Goal: Information Seeking & Learning: Check status

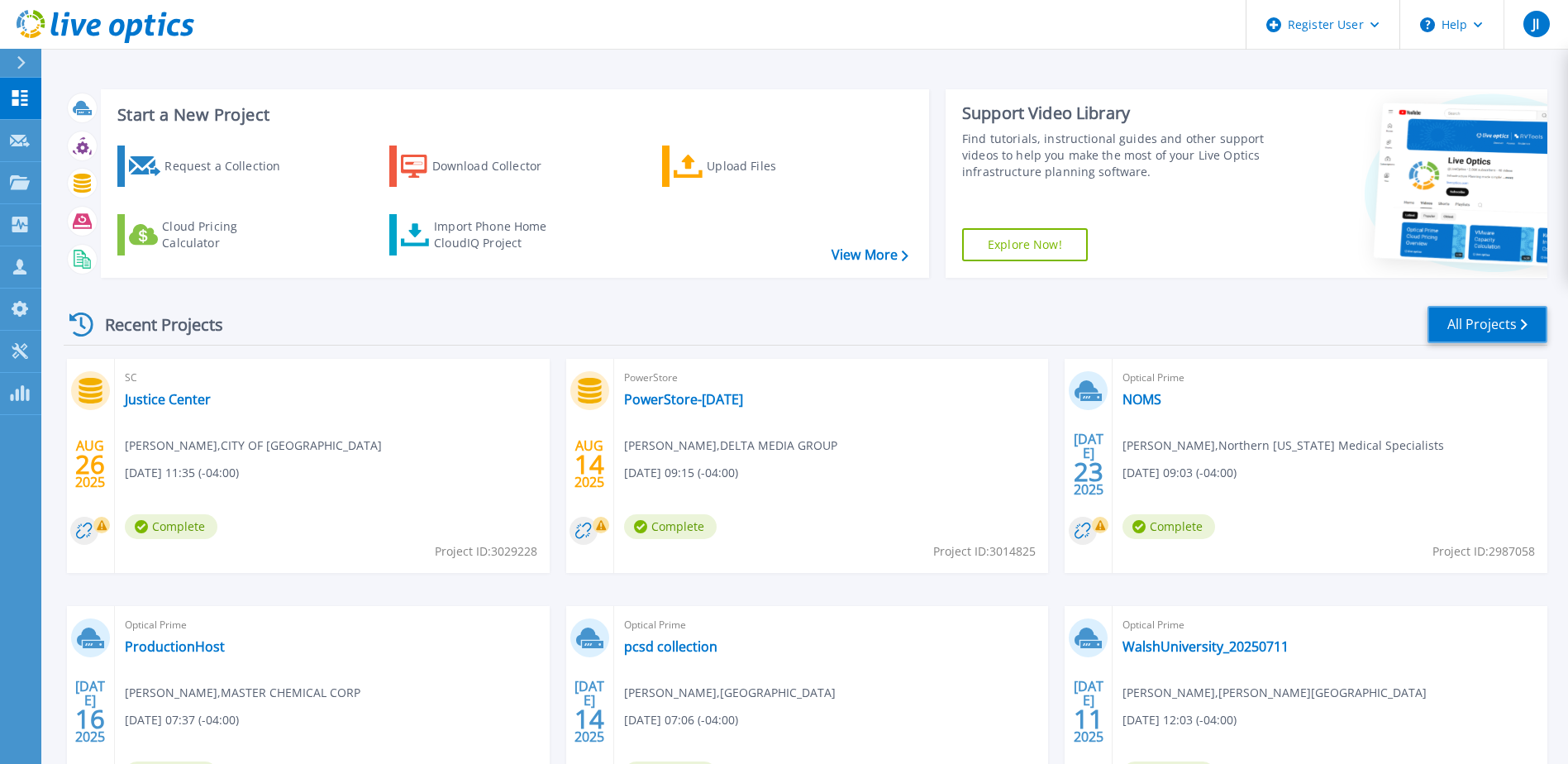
click at [1477, 328] on link "All Projects" at bounding box center [1487, 324] width 120 height 37
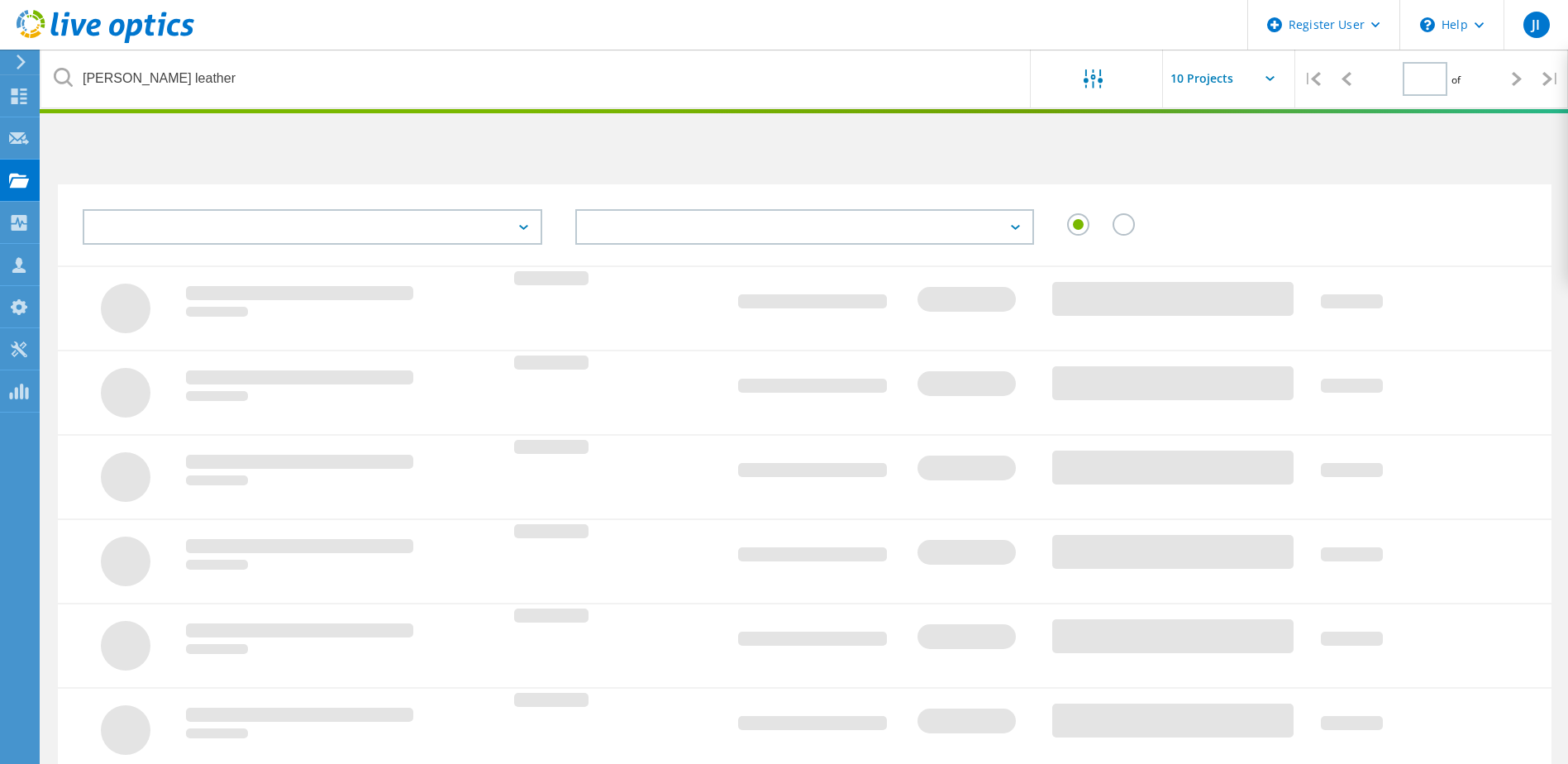
type input "1"
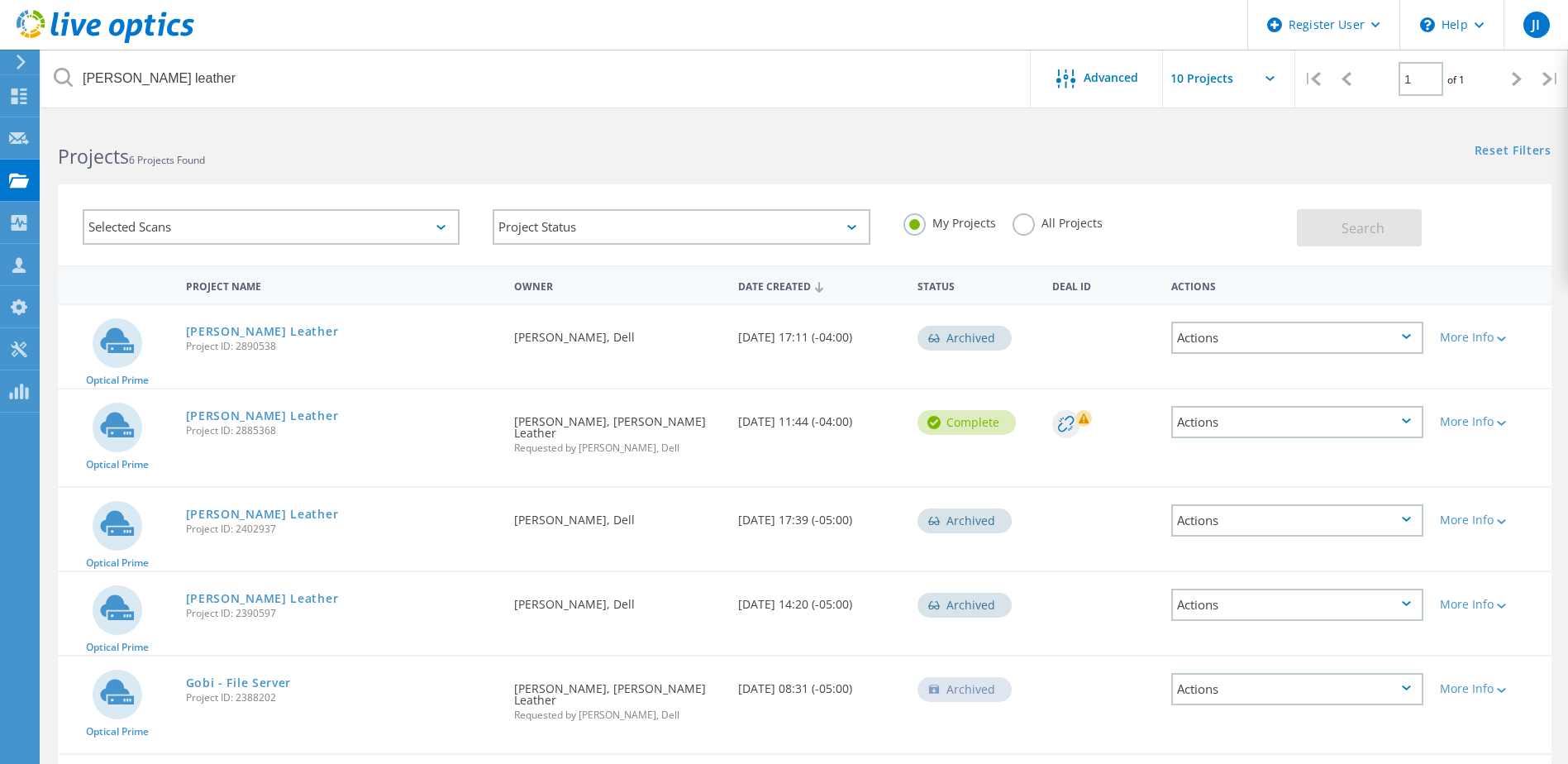
click at [451, 238] on div "Selected Scans" at bounding box center [271, 226] width 377 height 35
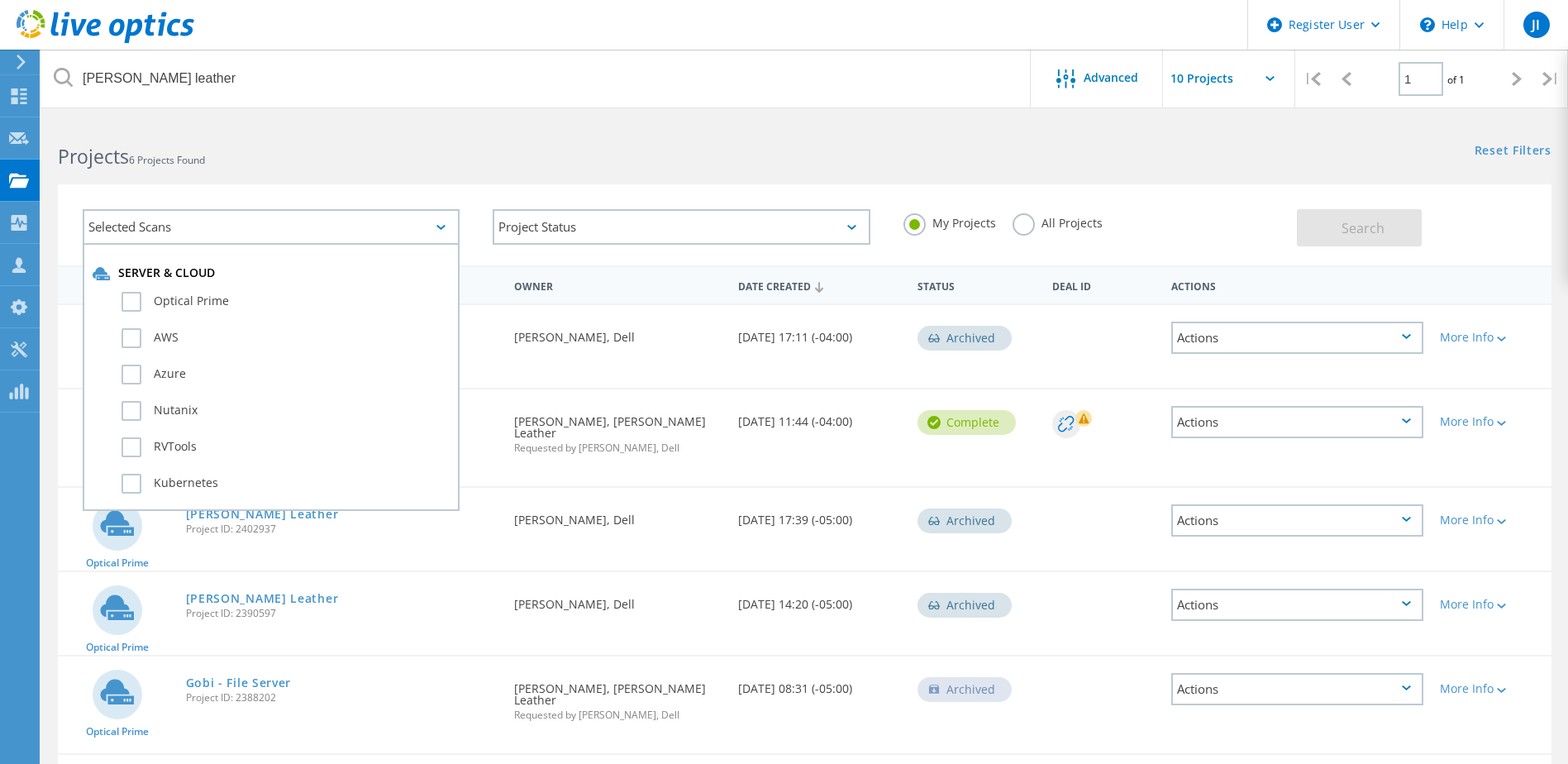
click at [524, 171] on div "Selected Scans Server & Cloud Optical Prime AWS Azure Nutanix RVTools Kubernete…" at bounding box center [804, 214] width 1527 height 102
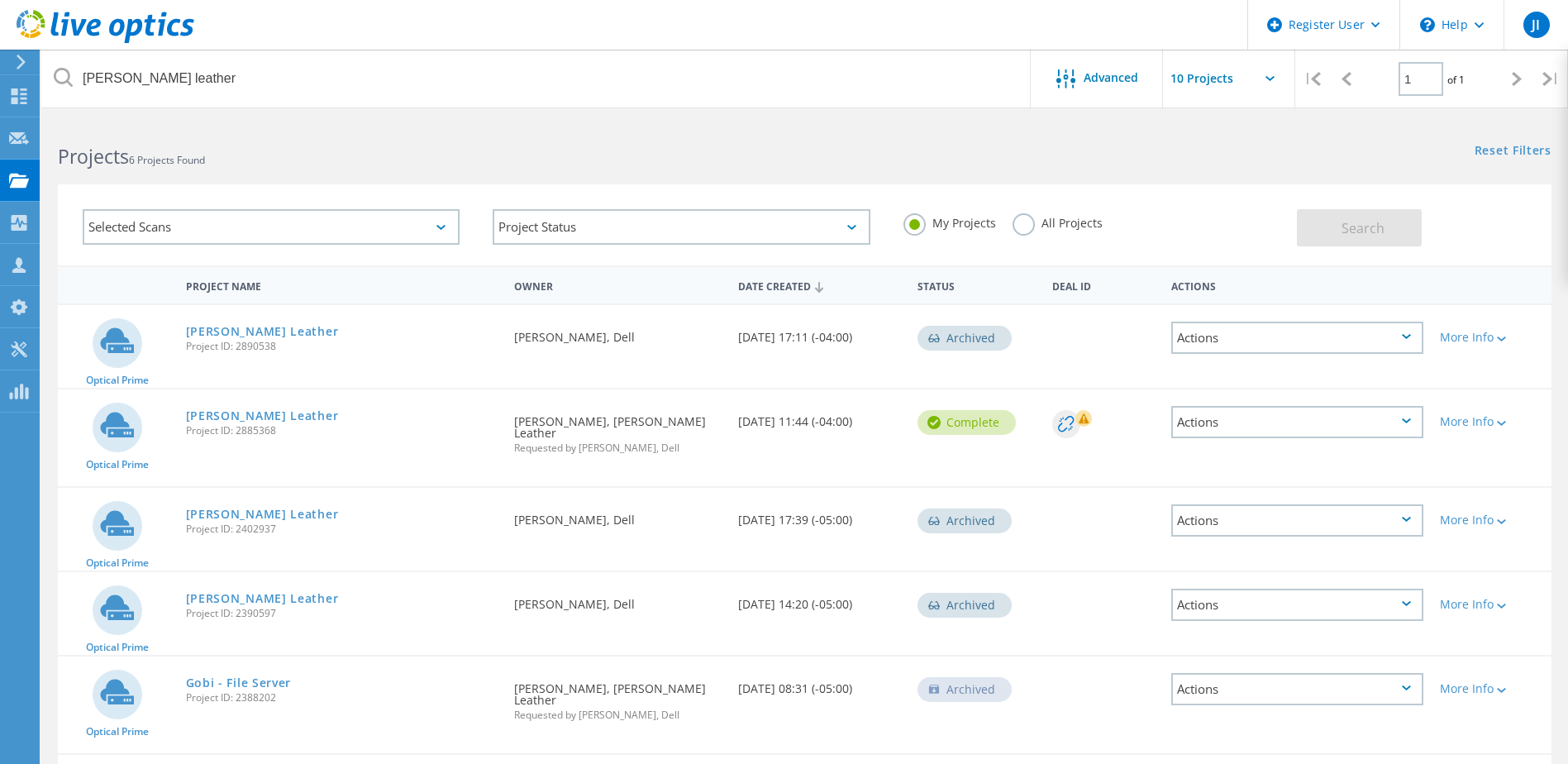
click at [1013, 229] on label "All Projects" at bounding box center [1057, 221] width 90 height 16
click at [0, 0] on input "All Projects" at bounding box center [0, 0] width 0 height 0
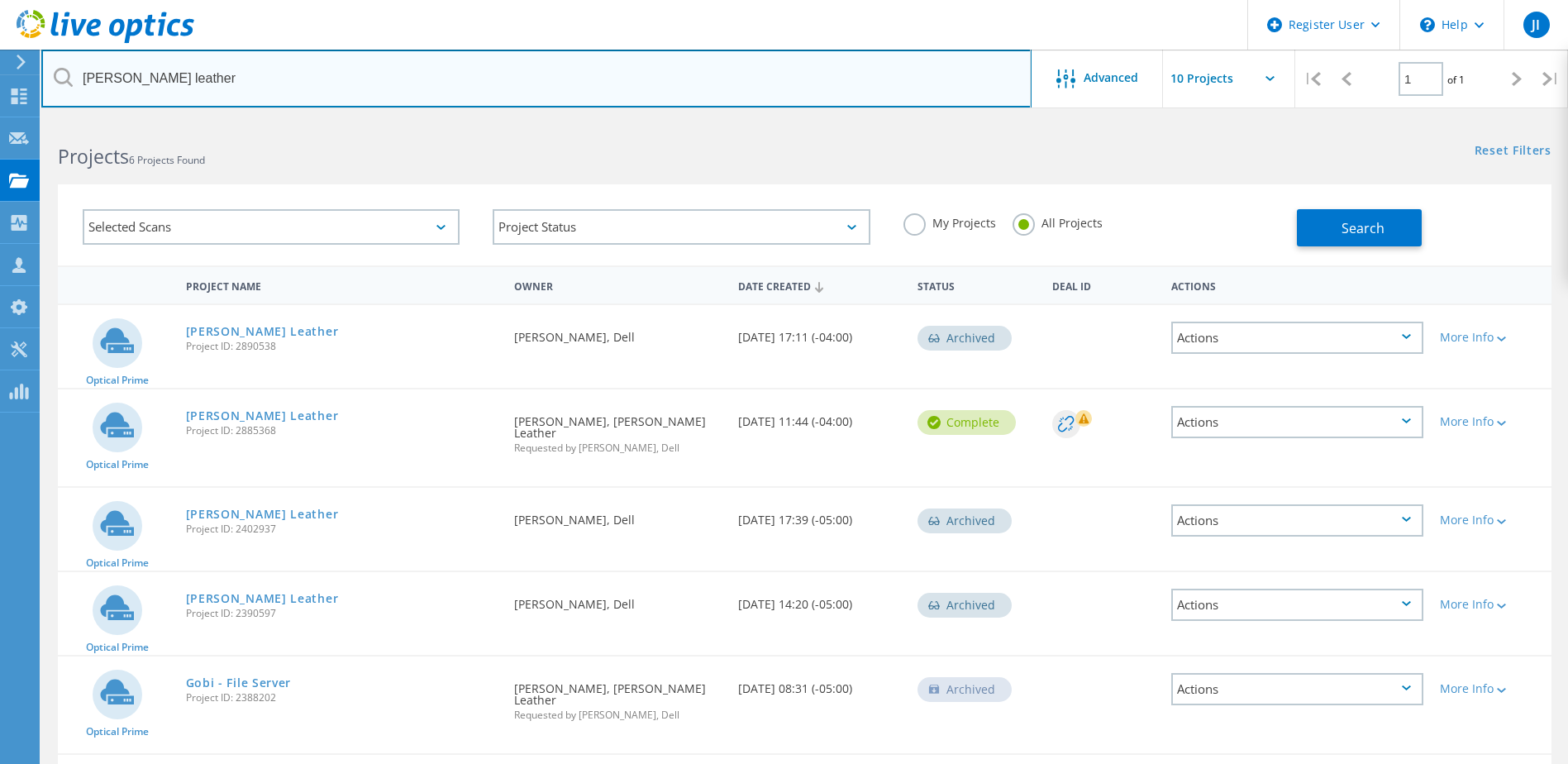
click at [302, 85] on input "weaver leather" at bounding box center [536, 78] width 990 height 58
click at [298, 85] on input "weaver leather" at bounding box center [536, 78] width 990 height 58
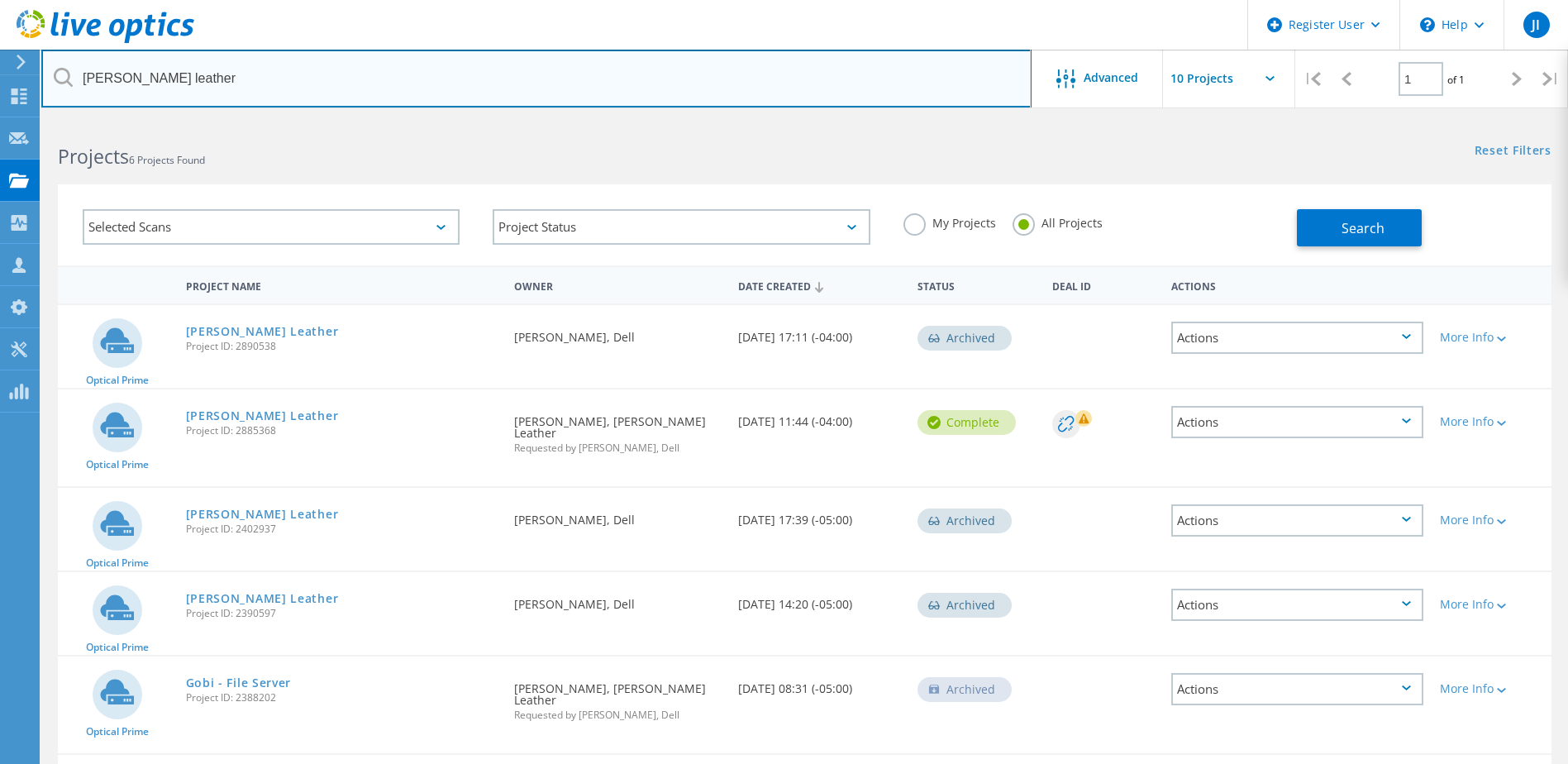
click at [298, 85] on input "weaver leather" at bounding box center [536, 78] width 990 height 58
type input "kalahari"
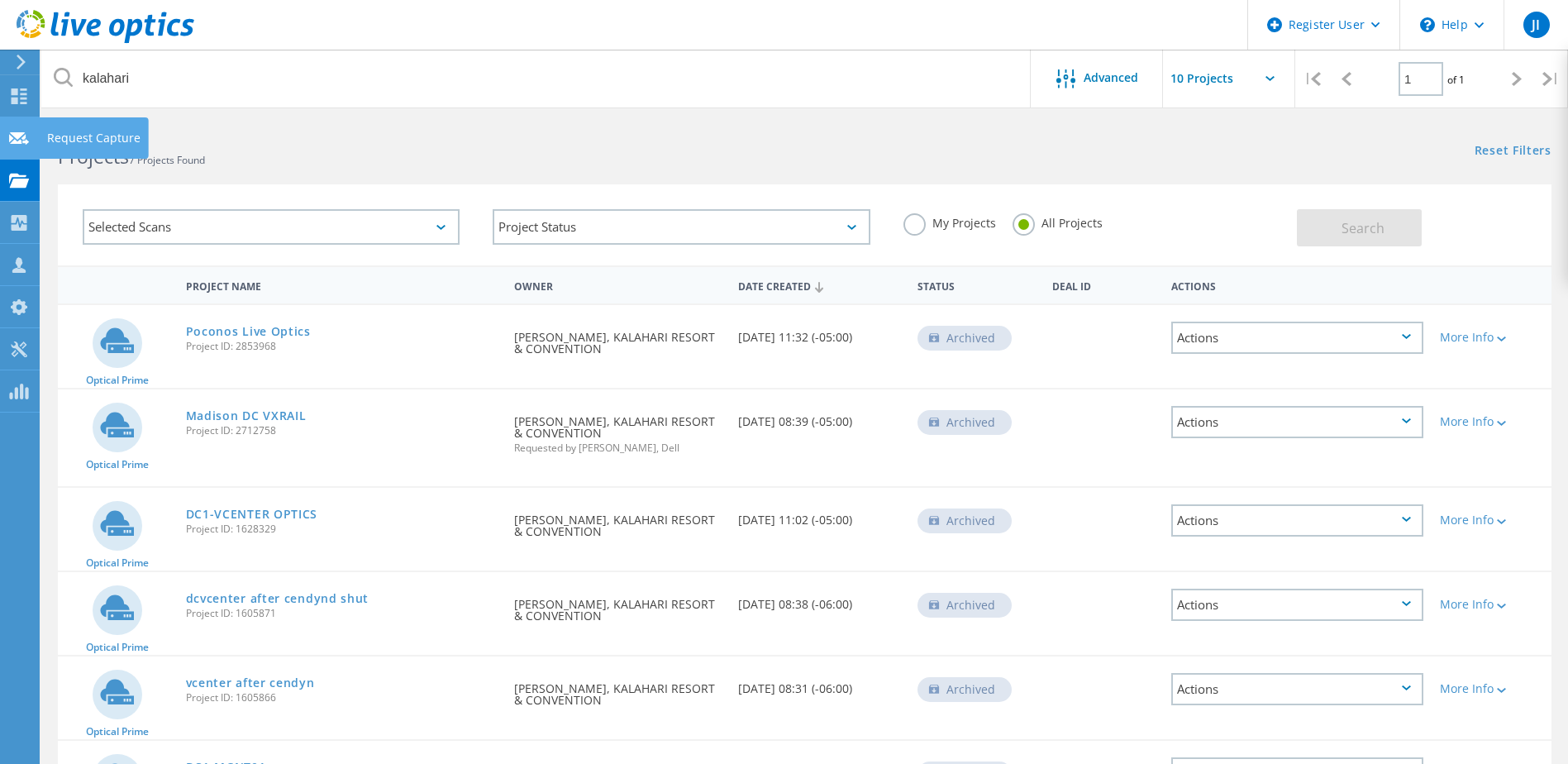
click at [79, 143] on div "Request Capture" at bounding box center [94, 137] width 93 height 11
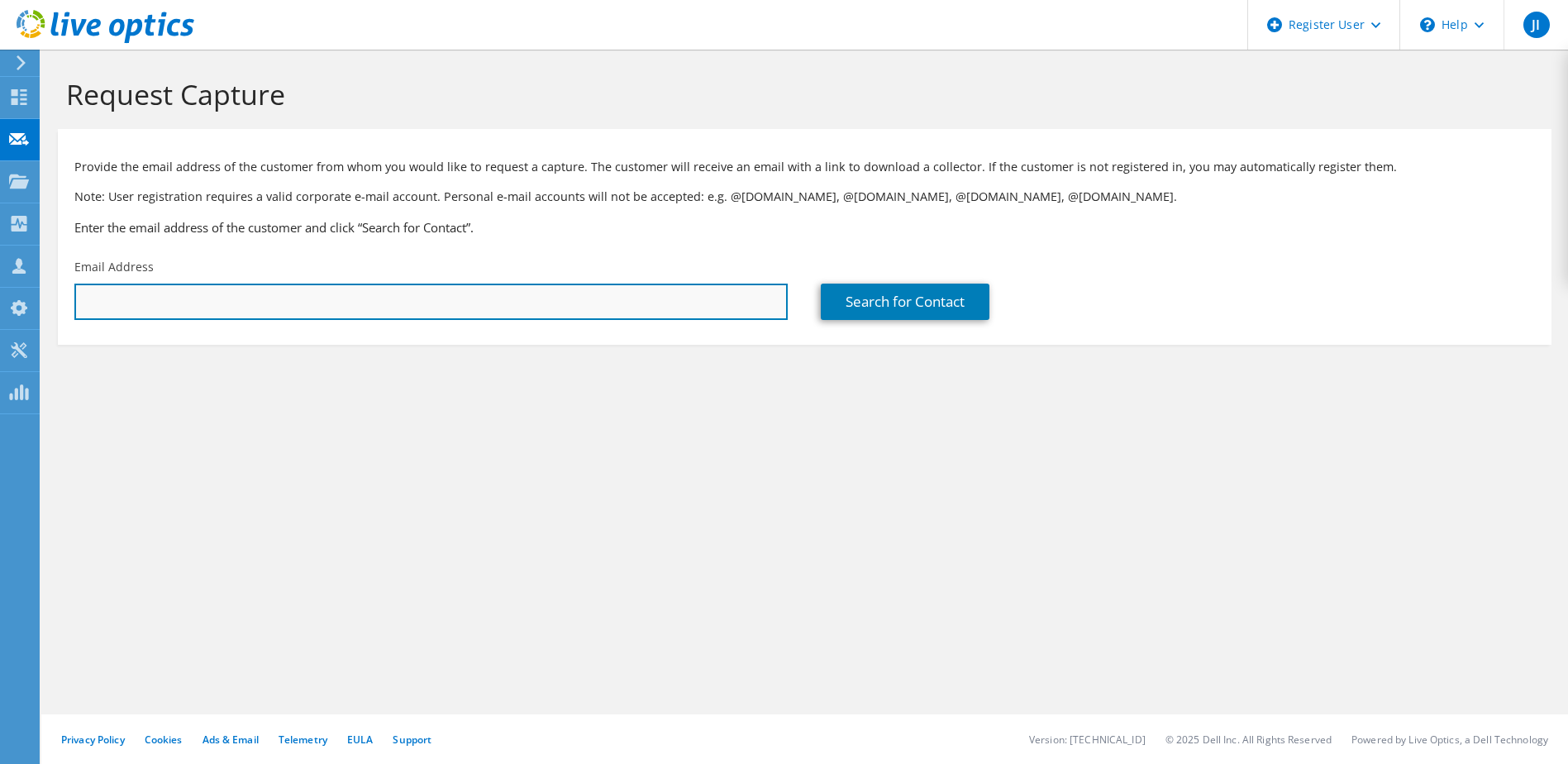
click at [137, 300] on input "text" at bounding box center [431, 302] width 714 height 36
click at [318, 293] on input "text" at bounding box center [431, 302] width 714 height 36
paste input "ggogola@kalahariresorts.com"
type input "ggogola@kalahariresorts.com"
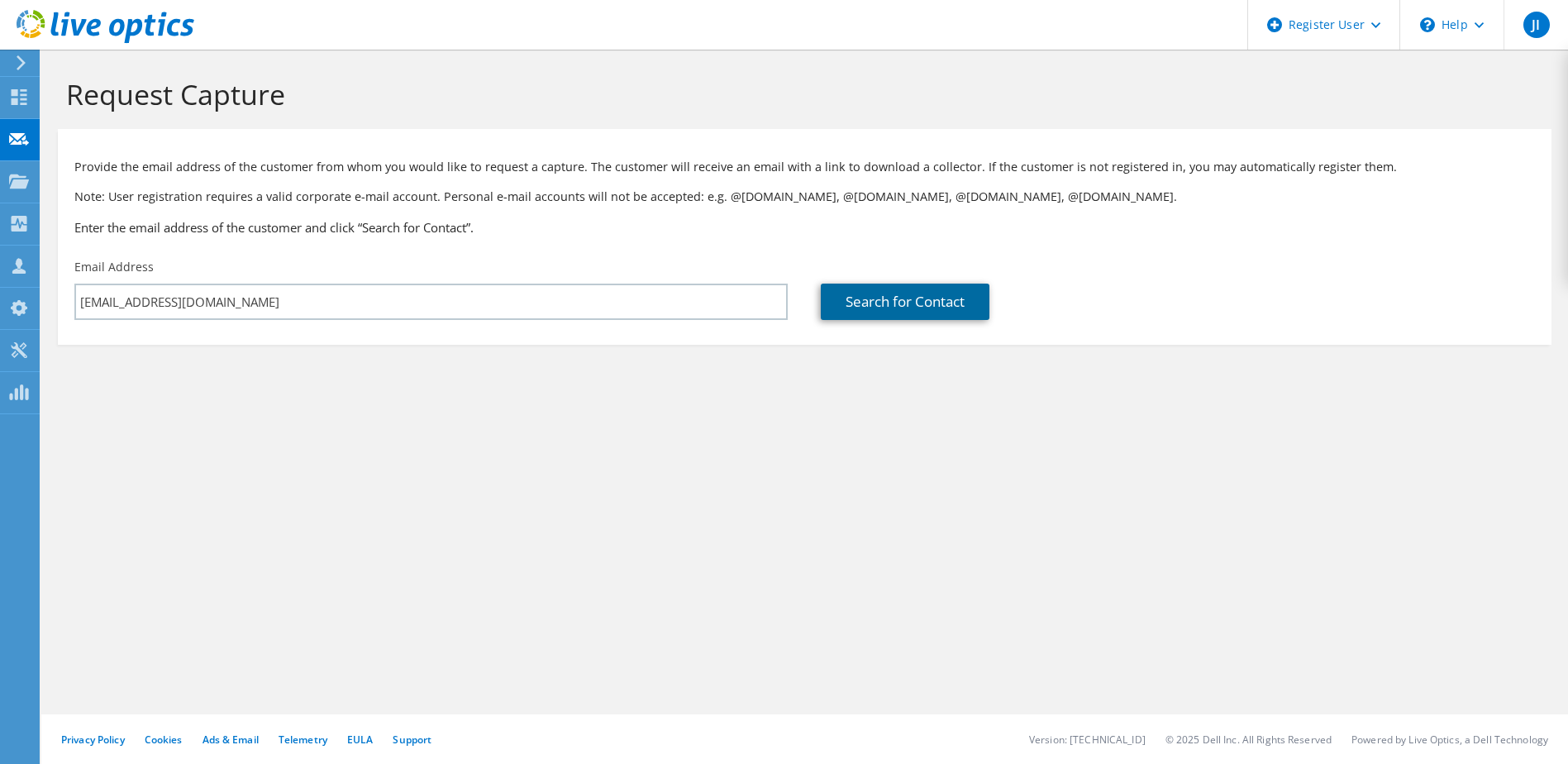
click at [904, 304] on link "Search for Contact" at bounding box center [905, 302] width 168 height 36
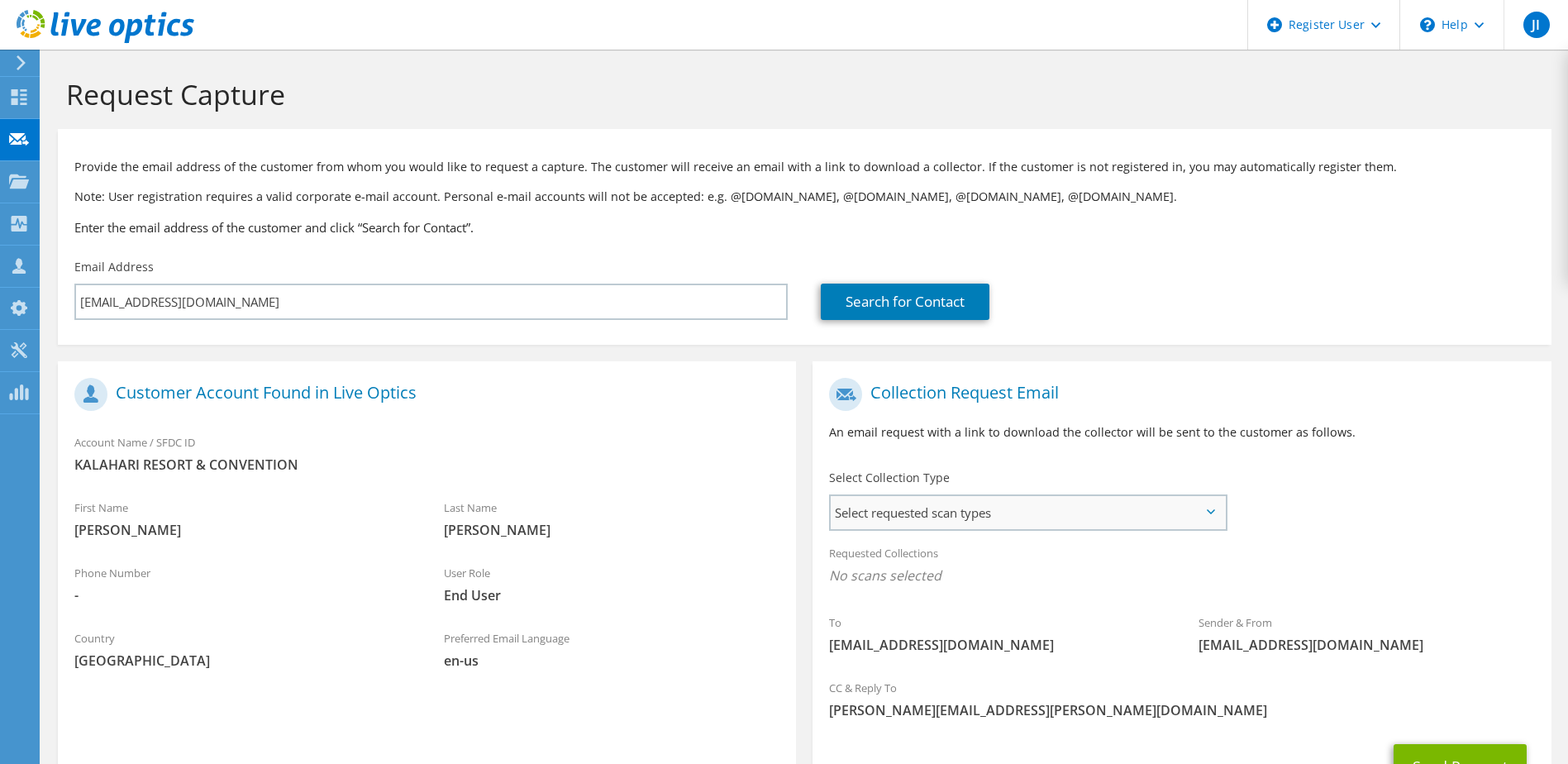
click at [1075, 507] on span "Select requested scan types" at bounding box center [1026, 513] width 393 height 33
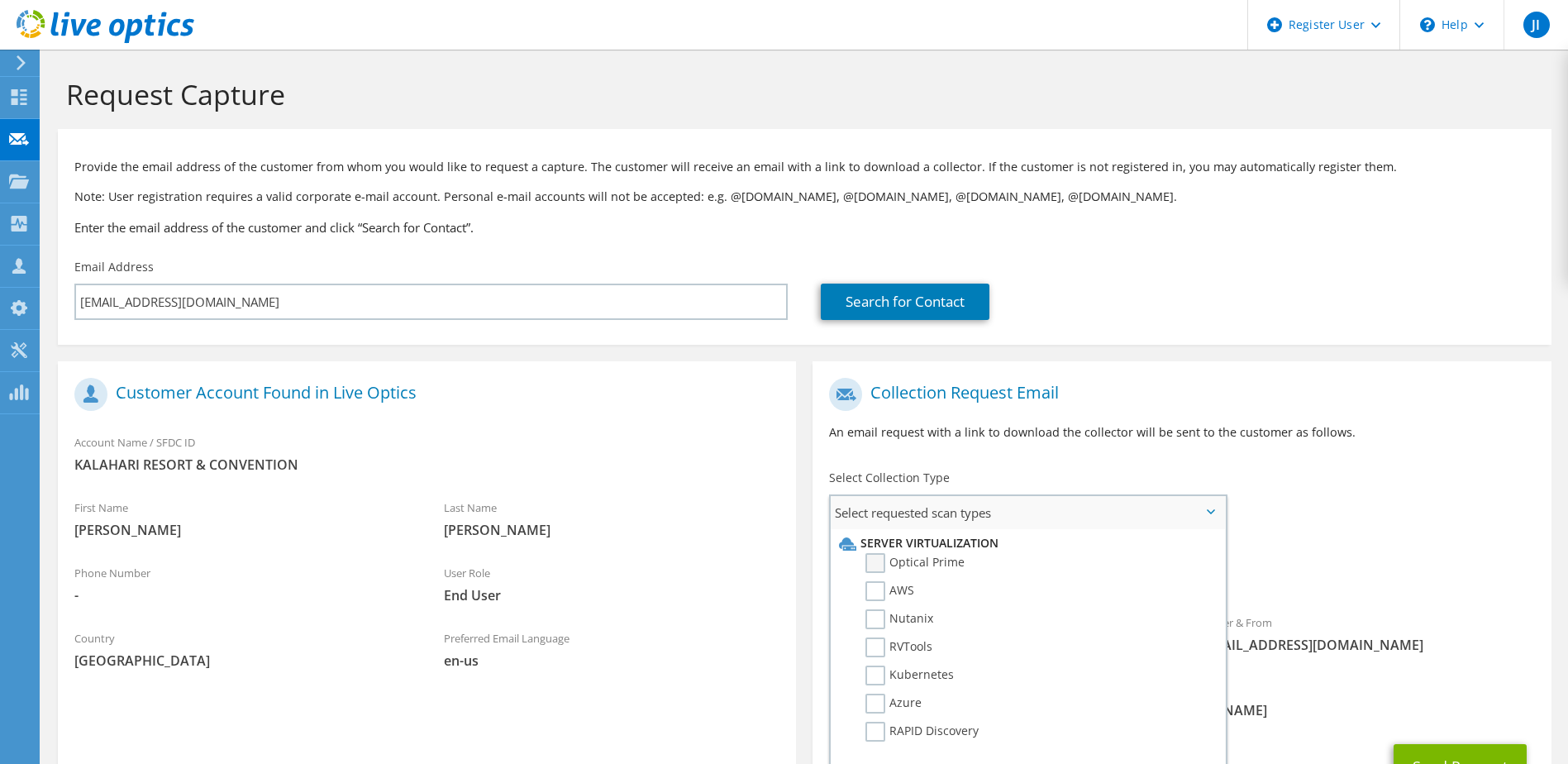
drag, startPoint x: 929, startPoint y: 557, endPoint x: 948, endPoint y: 555, distance: 19.1
click at [929, 559] on label "Optical Prime" at bounding box center [915, 563] width 99 height 20
click at [0, 0] on input "Optical Prime" at bounding box center [0, 0] width 0 height 0
click at [1279, 325] on div "Search for Contact" at bounding box center [1178, 290] width 746 height 78
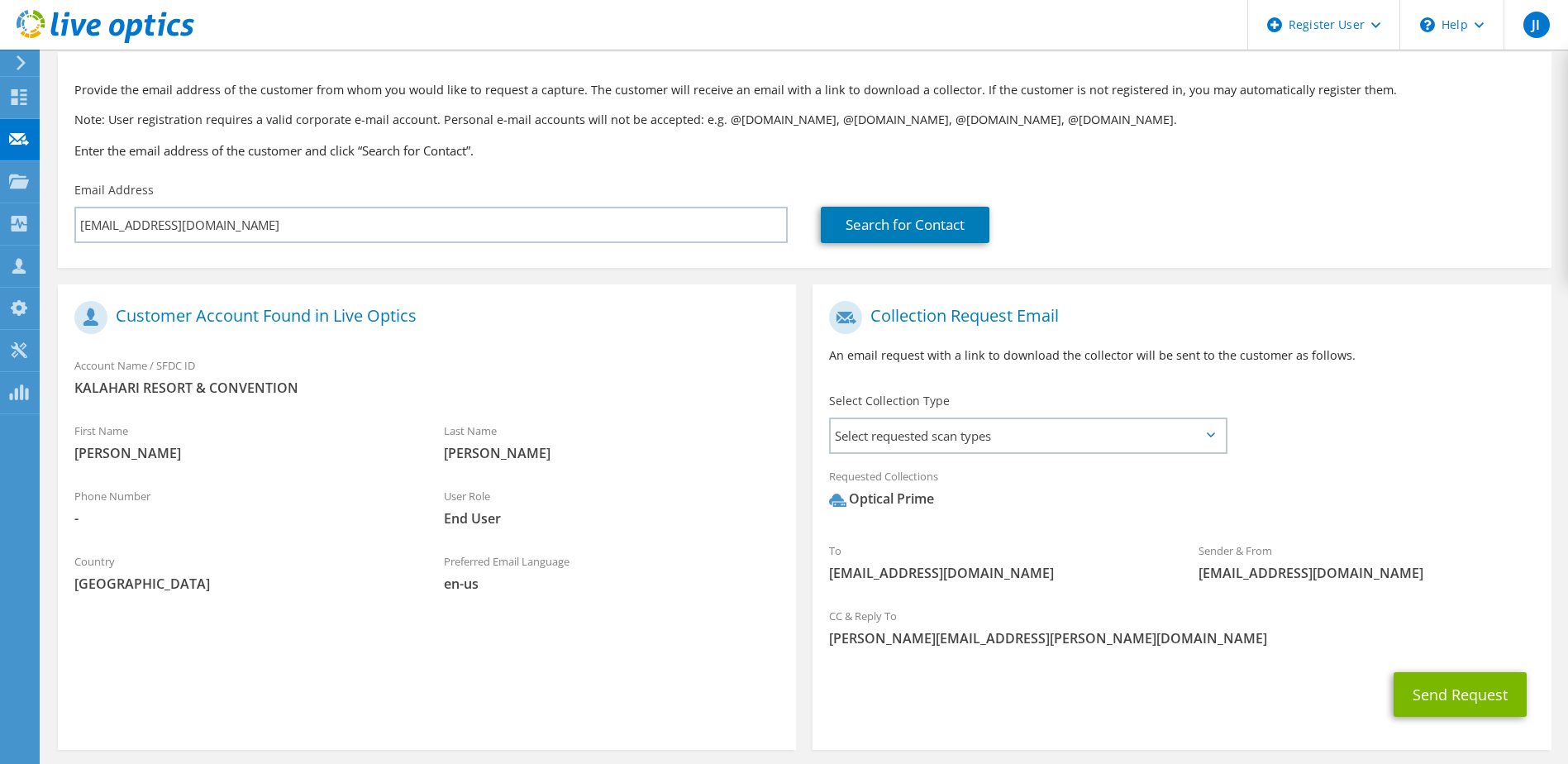
scroll to position [145, 0]
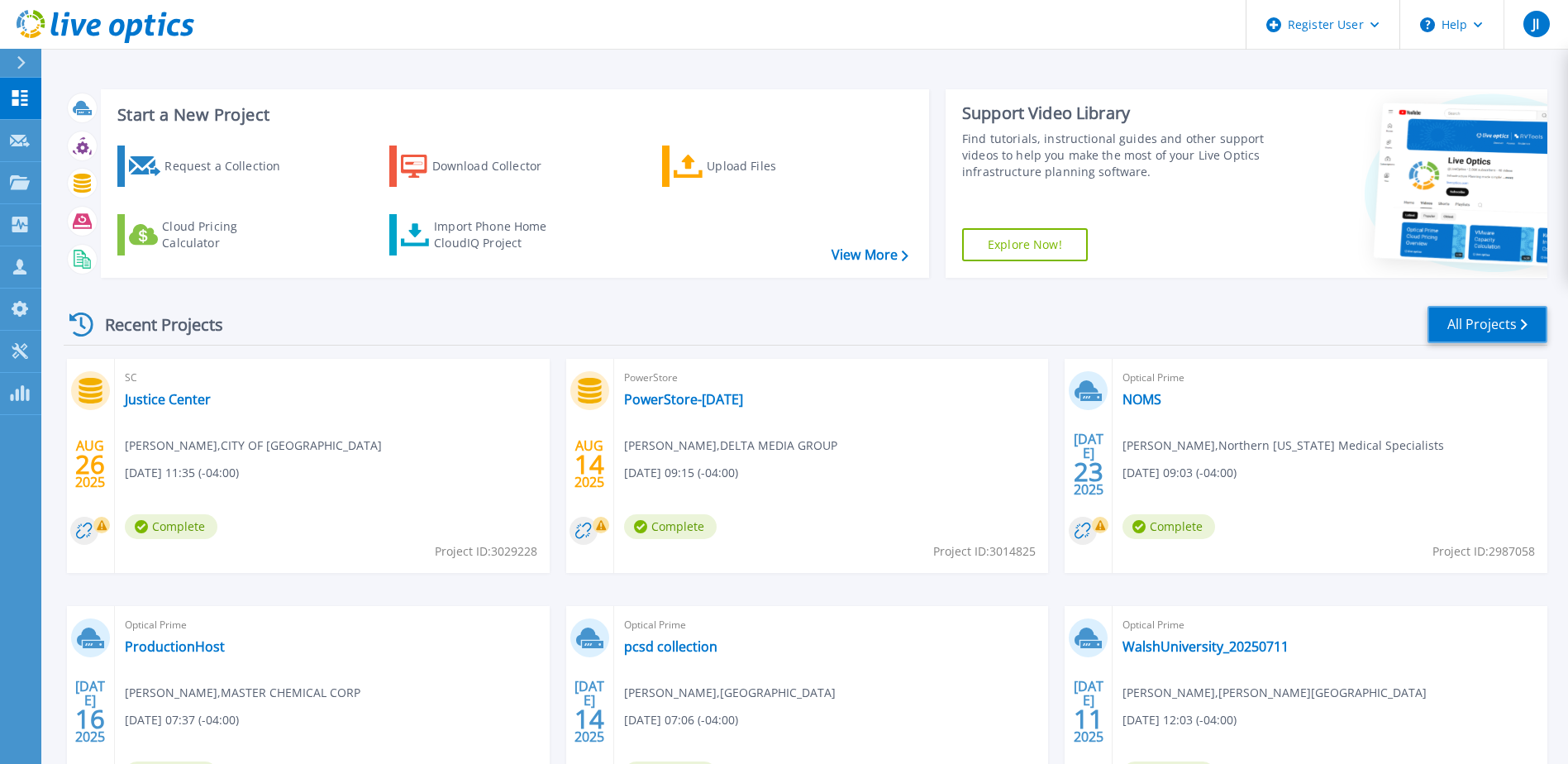
click at [1495, 322] on link "All Projects" at bounding box center [1487, 324] width 120 height 37
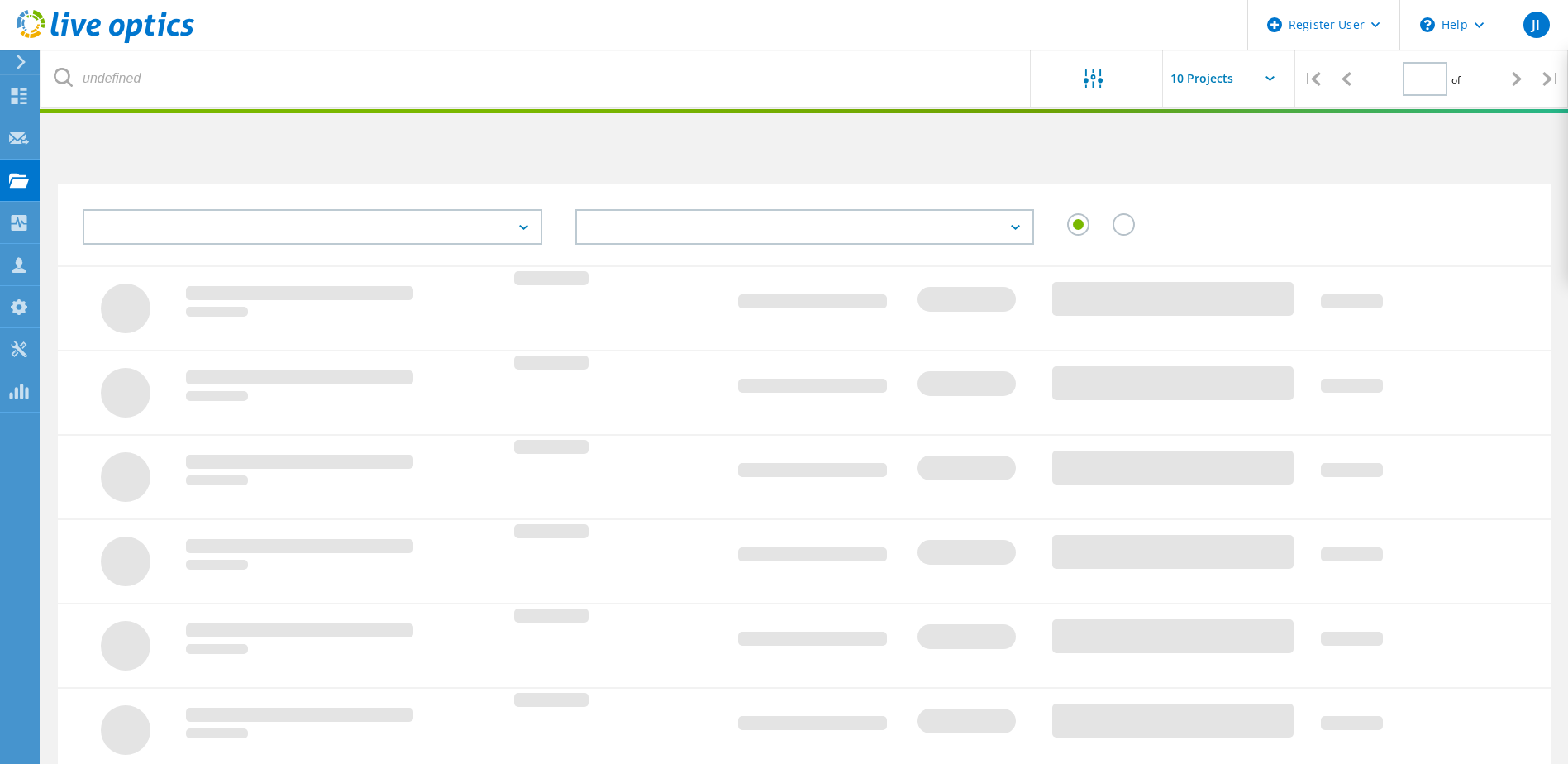
type input "1"
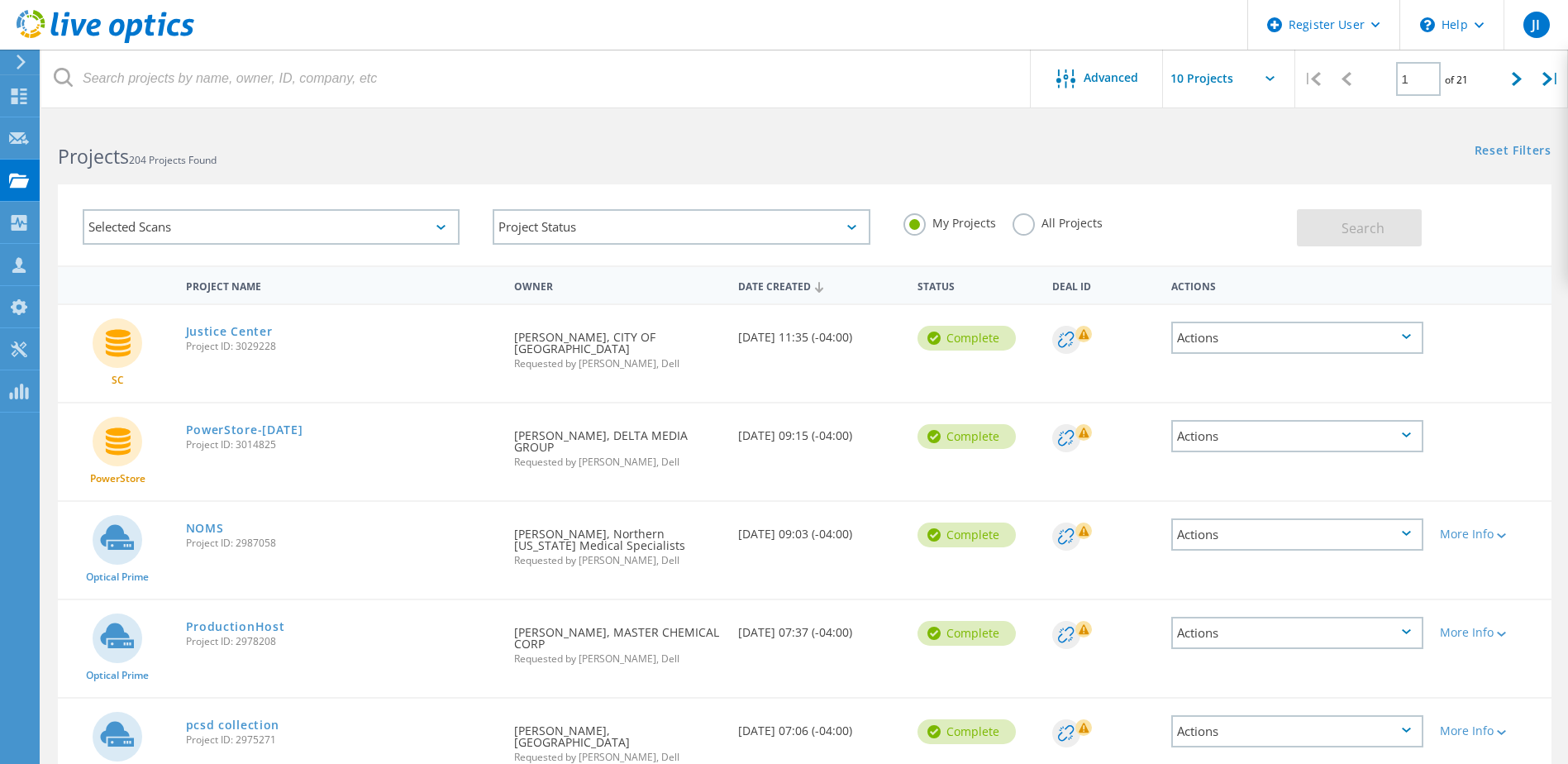
click at [1013, 220] on label "All Projects" at bounding box center [1057, 221] width 90 height 16
click at [0, 0] on input "All Projects" at bounding box center [0, 0] width 0 height 0
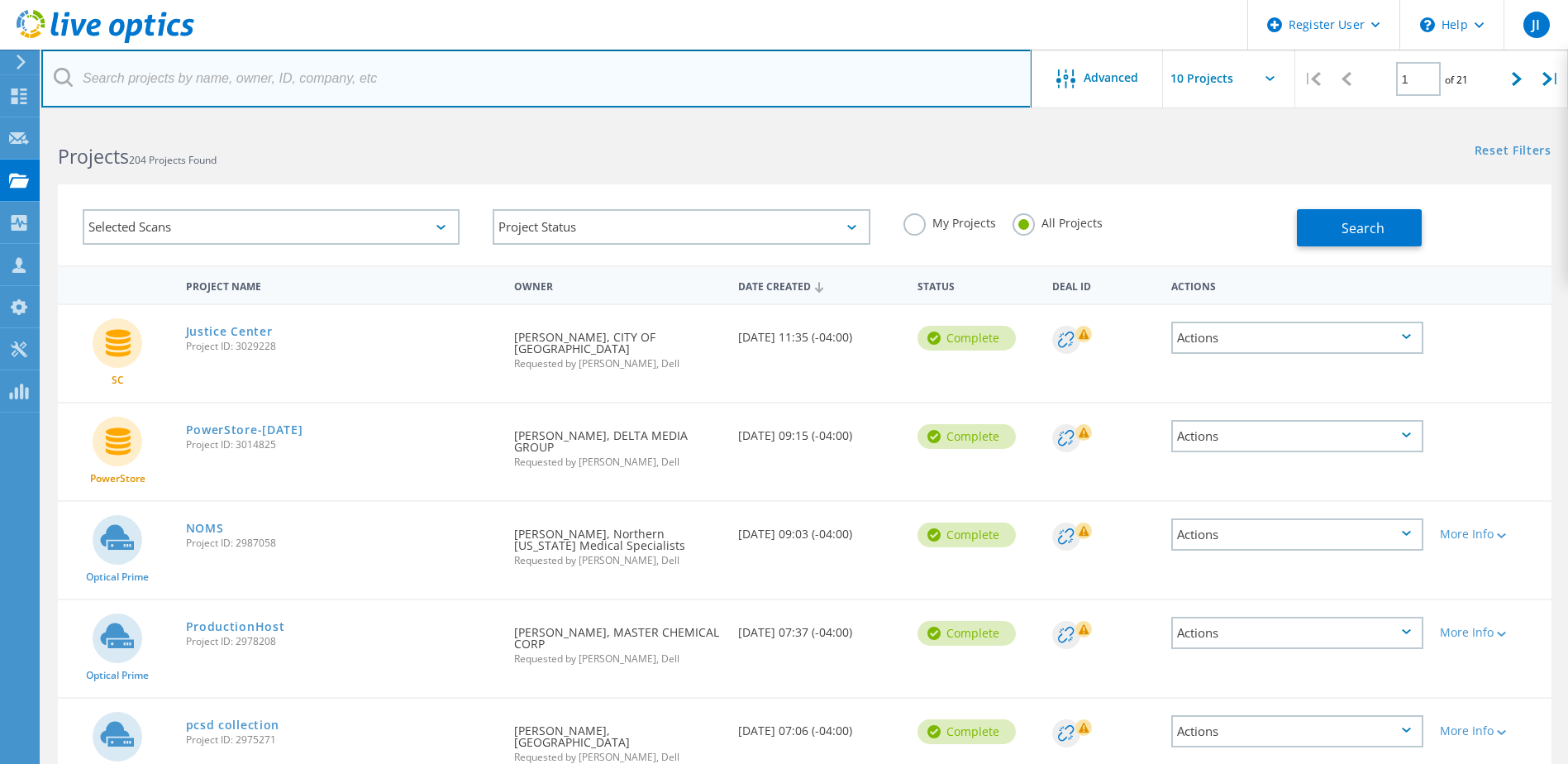
click at [440, 77] on input "text" at bounding box center [536, 78] width 990 height 58
type input "kalahari"
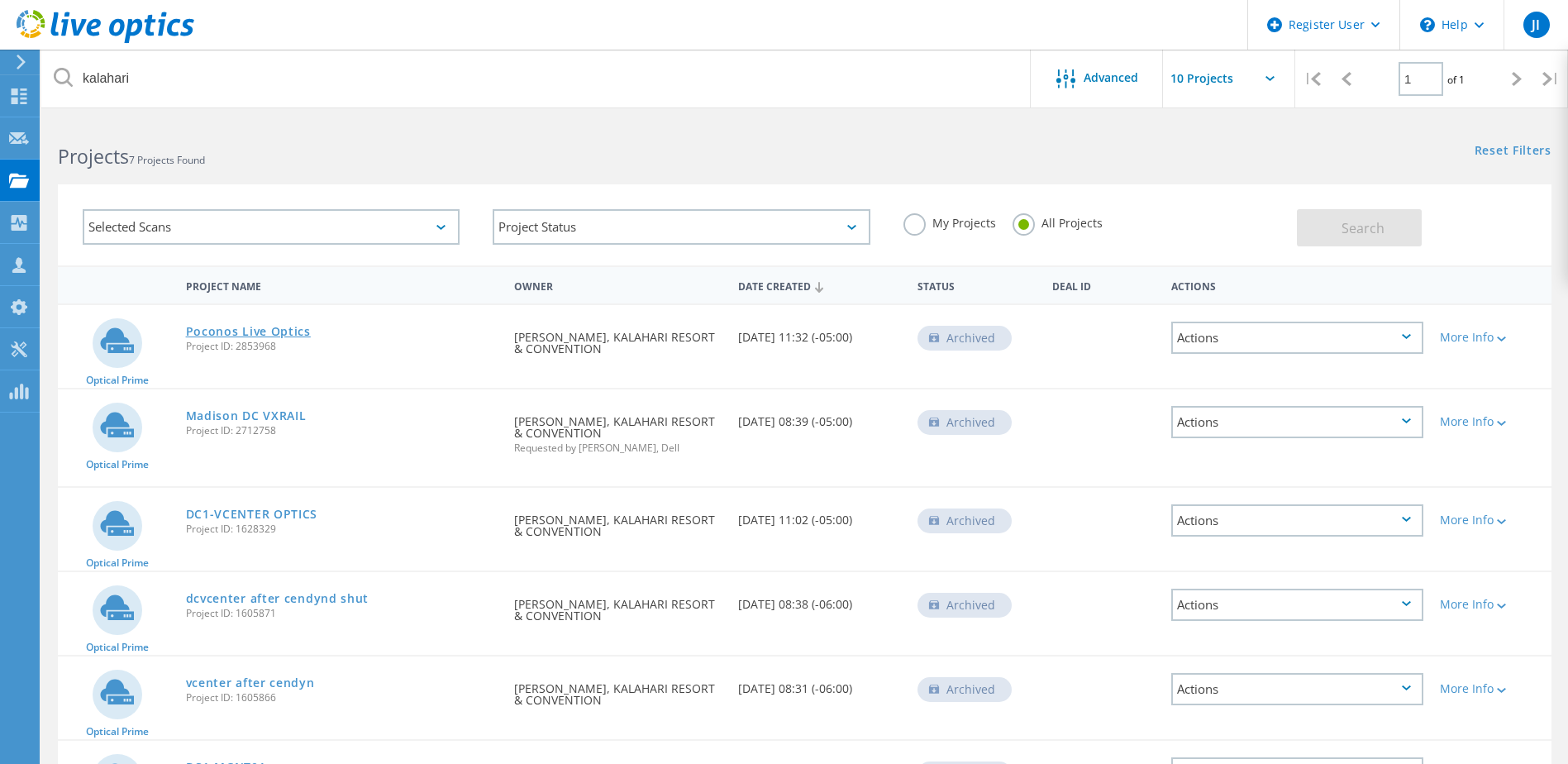
click at [284, 334] on link "Poconos Live Optics" at bounding box center [248, 331] width 124 height 11
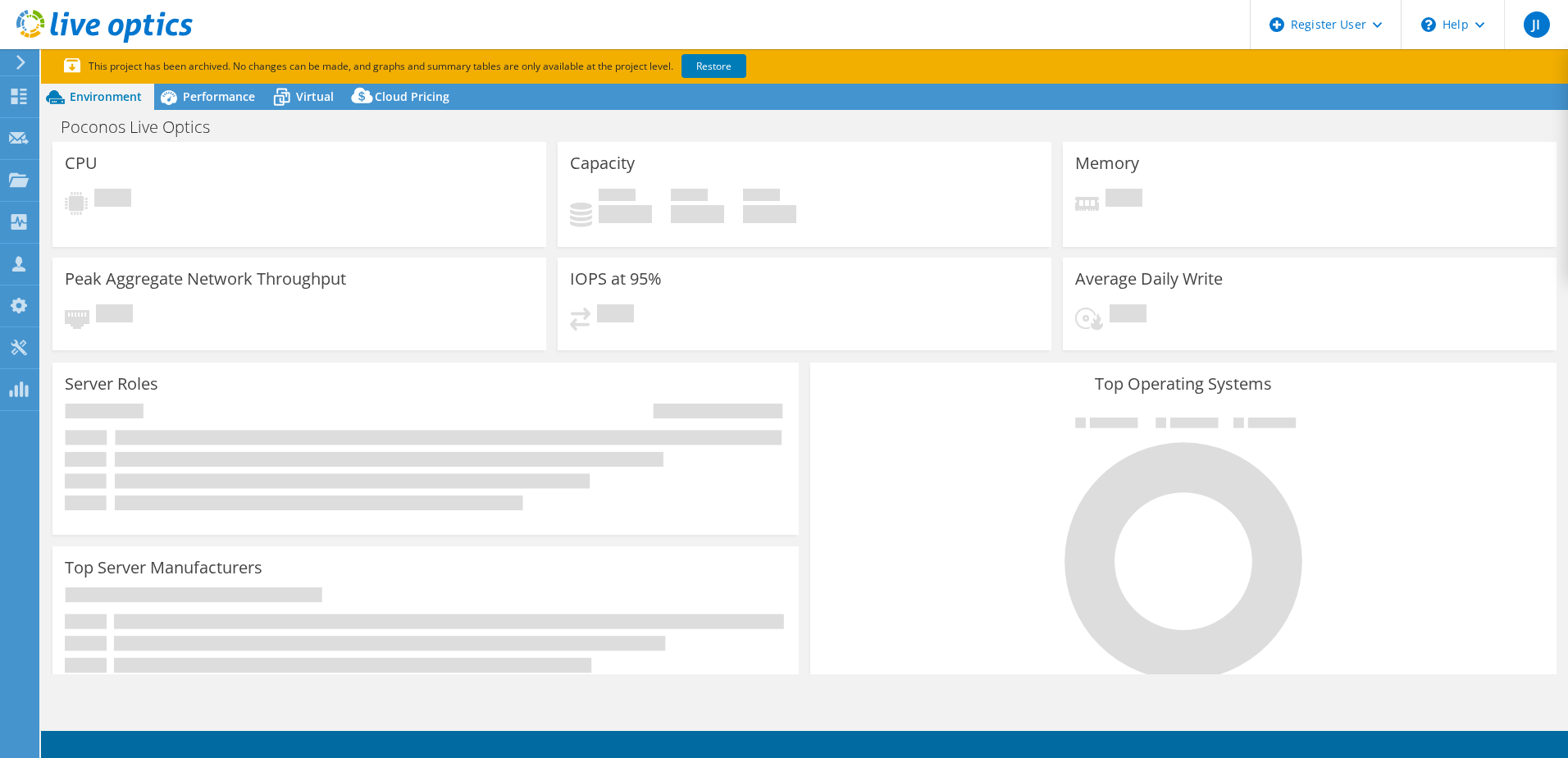
select select "USD"
